Goal: Information Seeking & Learning: Find specific fact

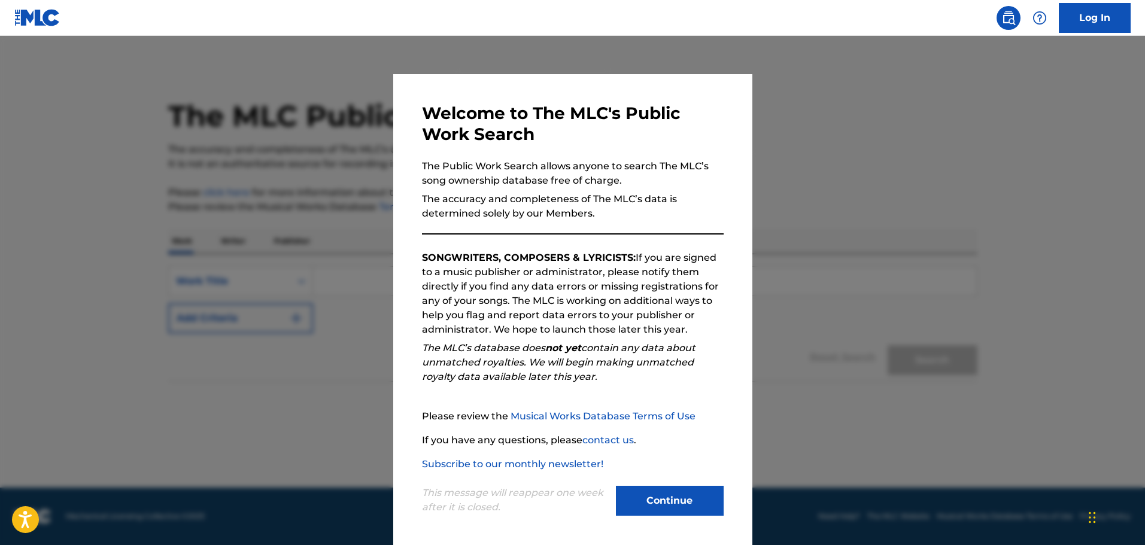
click at [643, 506] on button "Continue" at bounding box center [670, 501] width 108 height 30
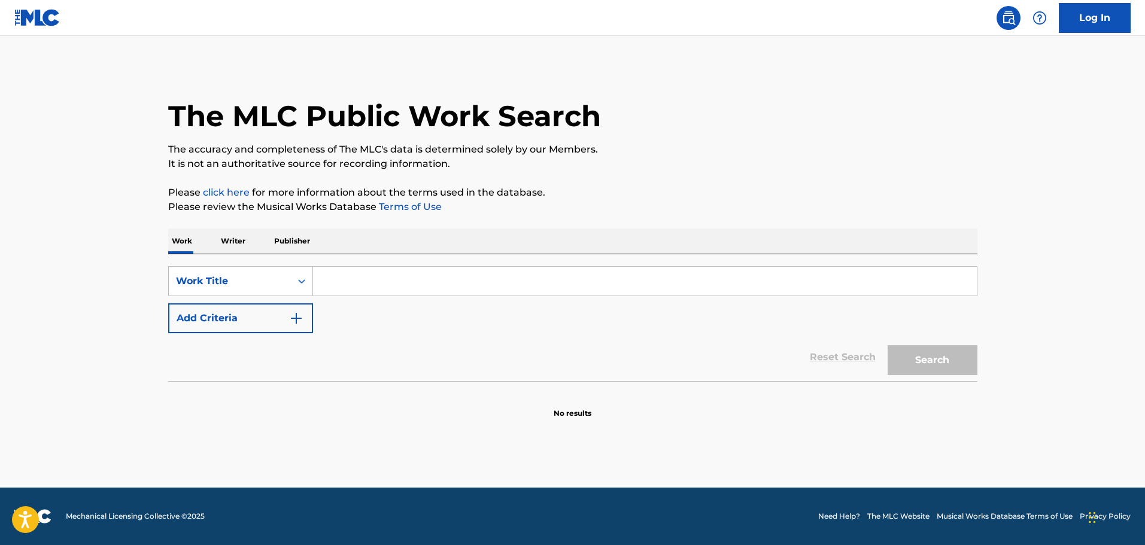
click at [332, 282] on input "Search Form" at bounding box center [645, 281] width 664 height 29
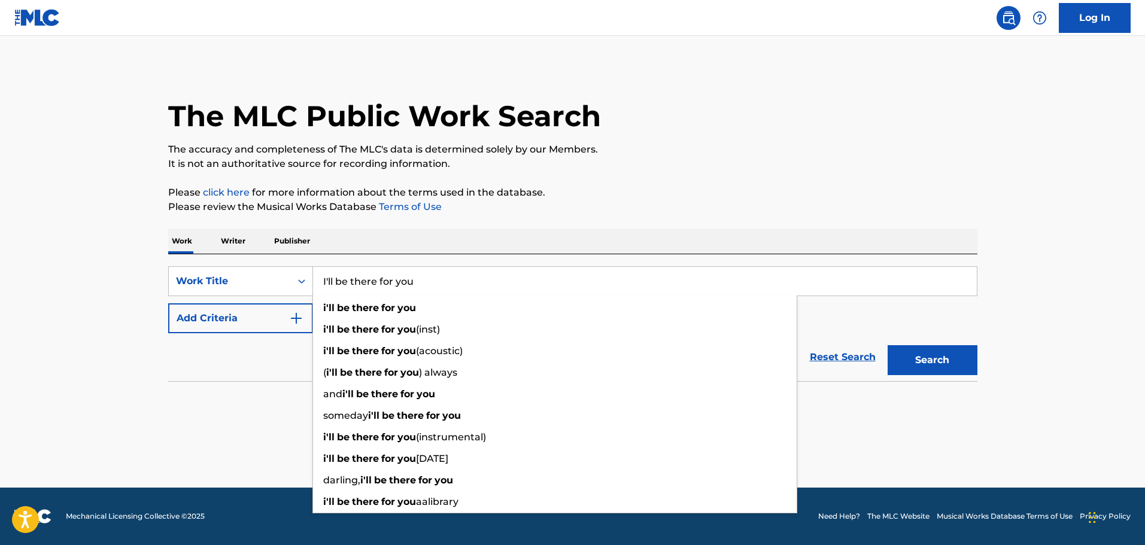
type input "I'll be there for you"
click at [469, 238] on div "Work Writer Publisher" at bounding box center [572, 241] width 809 height 25
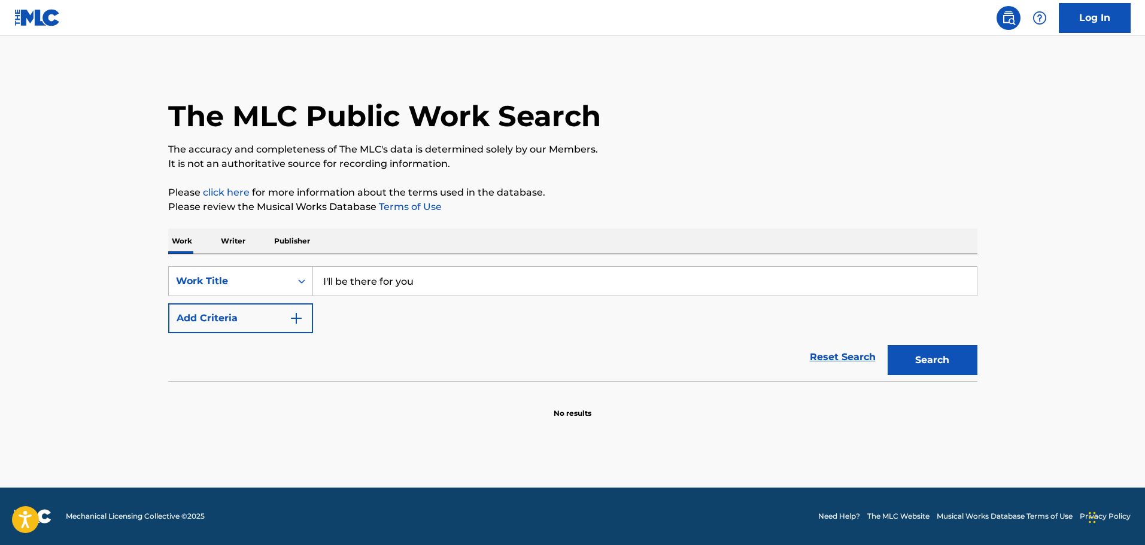
click at [306, 320] on button "Add Criteria" at bounding box center [240, 318] width 145 height 30
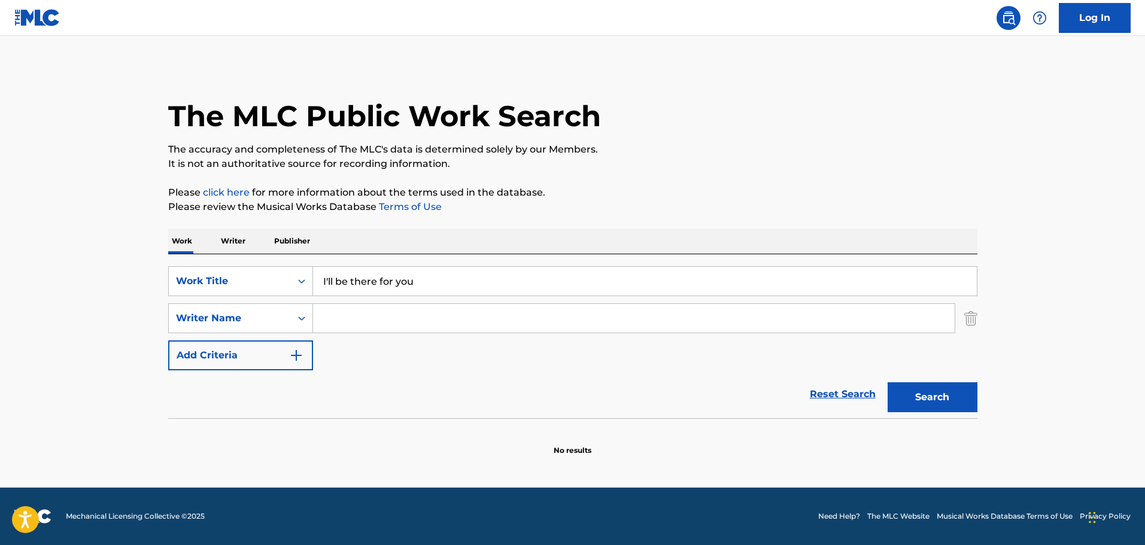
click at [342, 315] on input "Search Form" at bounding box center [634, 318] width 642 height 29
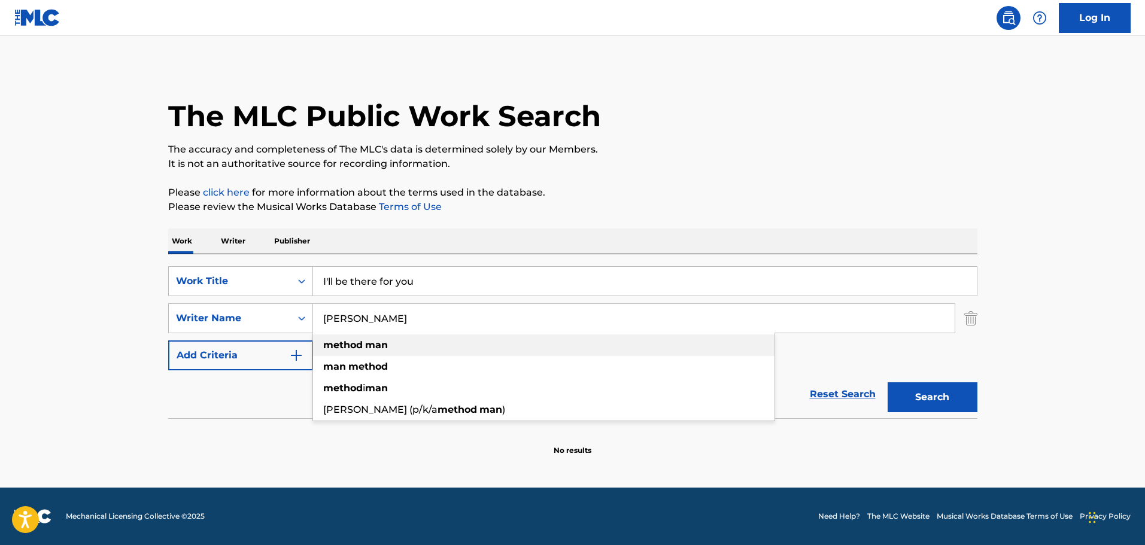
type input "[PERSON_NAME]"
click at [362, 351] on div "[PERSON_NAME]" at bounding box center [543, 346] width 461 height 22
click at [920, 391] on button "Search" at bounding box center [932, 397] width 90 height 30
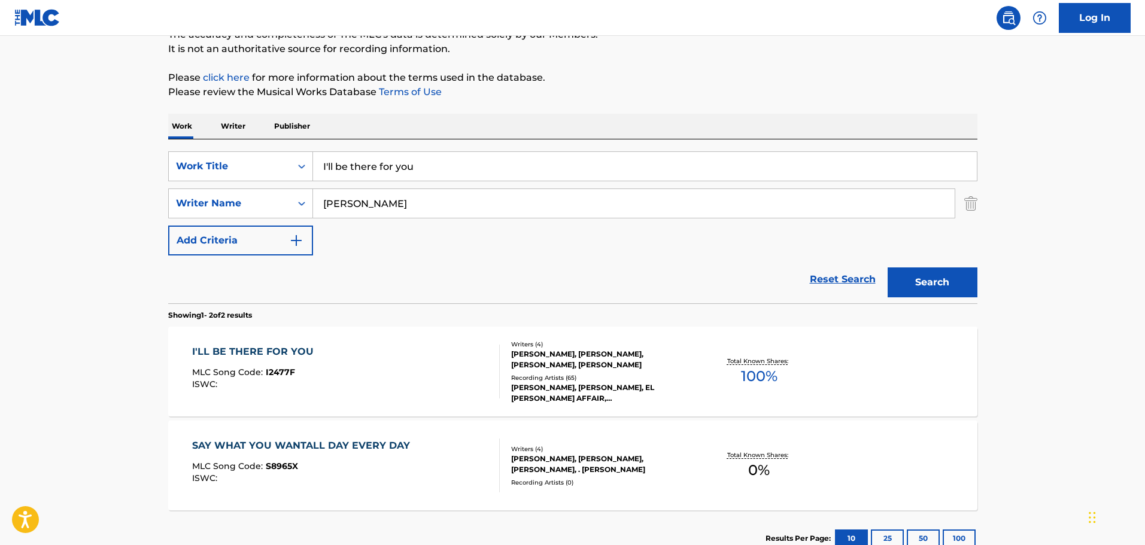
scroll to position [120, 0]
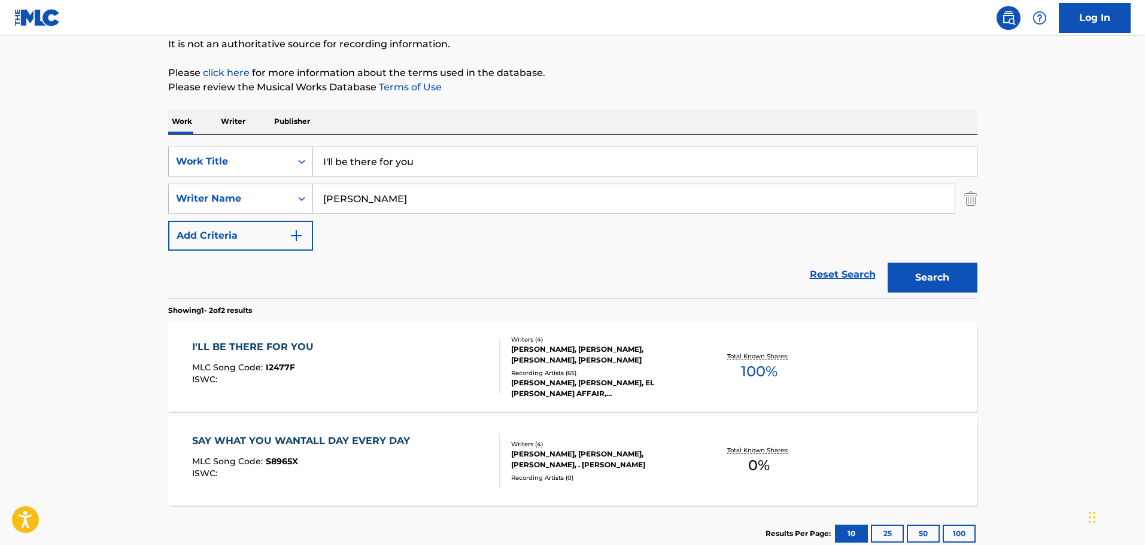
click at [533, 353] on div "[PERSON_NAME], [PERSON_NAME], [PERSON_NAME], [PERSON_NAME]" at bounding box center [601, 355] width 181 height 22
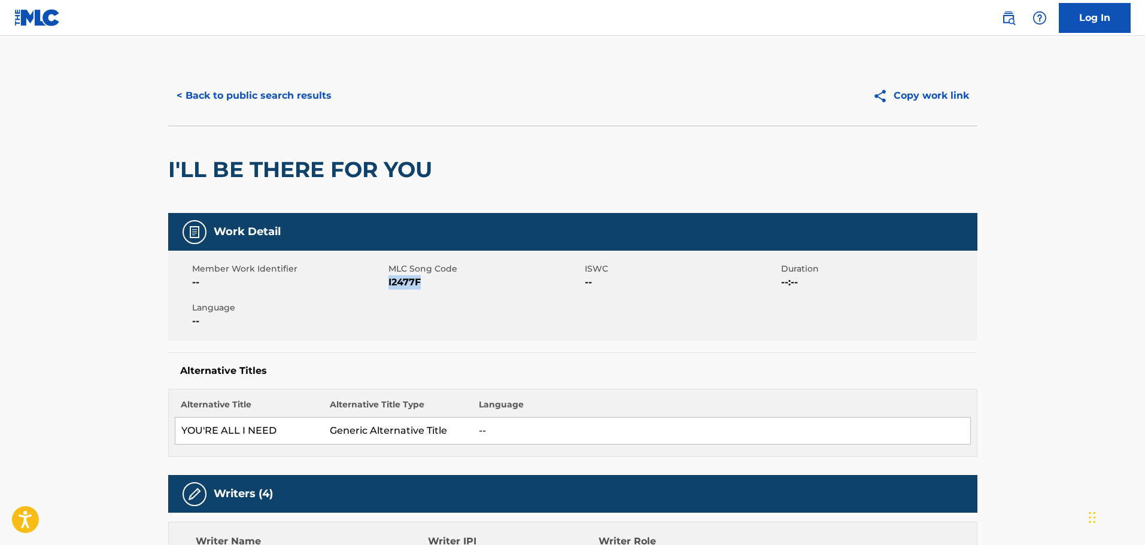
drag, startPoint x: 421, startPoint y: 285, endPoint x: 389, endPoint y: 285, distance: 32.3
click at [389, 285] on span "I2477F" at bounding box center [484, 282] width 193 height 14
copy span "I2477F"
